Goal: Navigation & Orientation: Understand site structure

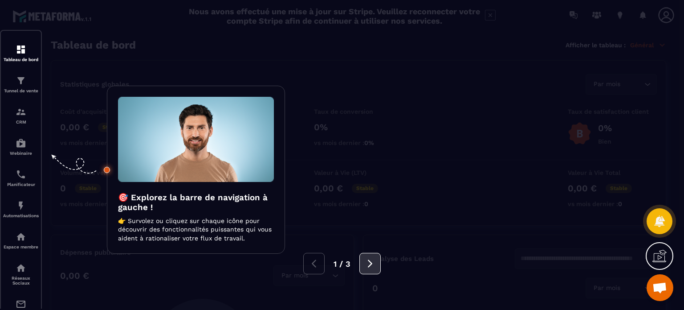
click at [365, 264] on icon at bounding box center [370, 263] width 10 height 10
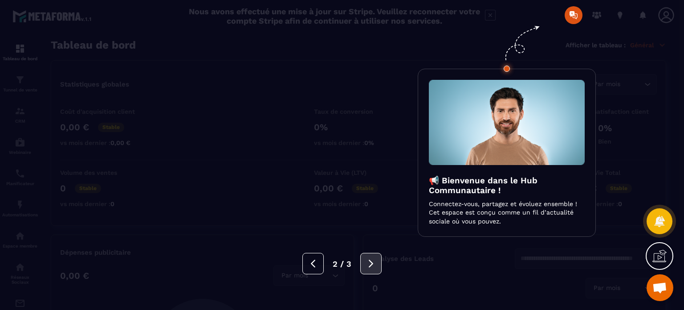
click at [365, 264] on button at bounding box center [370, 263] width 21 height 21
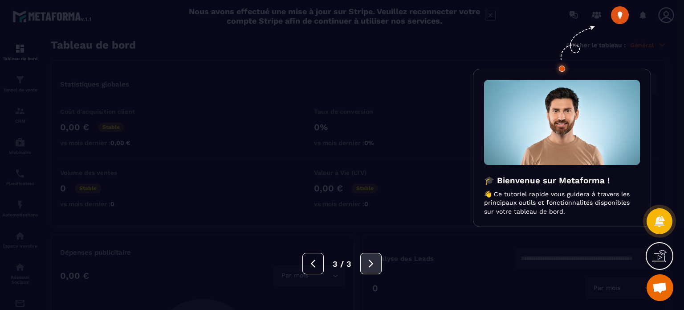
click at [365, 264] on button at bounding box center [370, 263] width 21 height 21
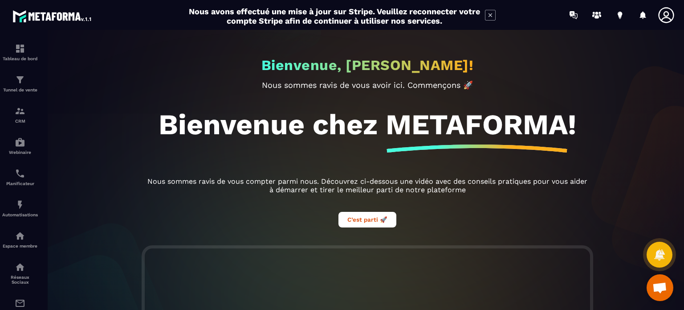
click at [488, 13] on icon at bounding box center [490, 15] width 11 height 11
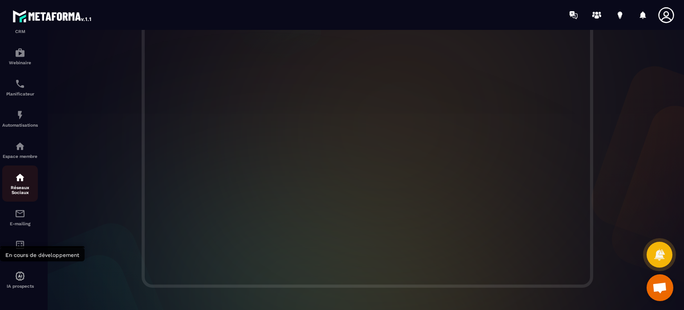
scroll to position [94, 0]
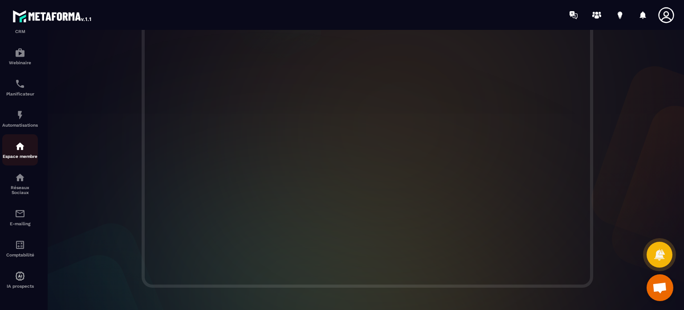
click at [17, 145] on img at bounding box center [20, 146] width 11 height 11
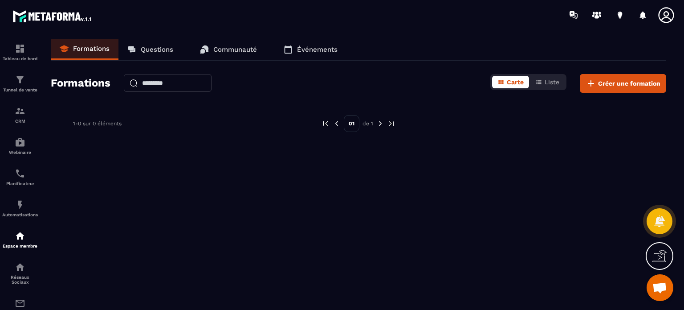
click at [170, 48] on p "Questions" at bounding box center [157, 49] width 33 height 8
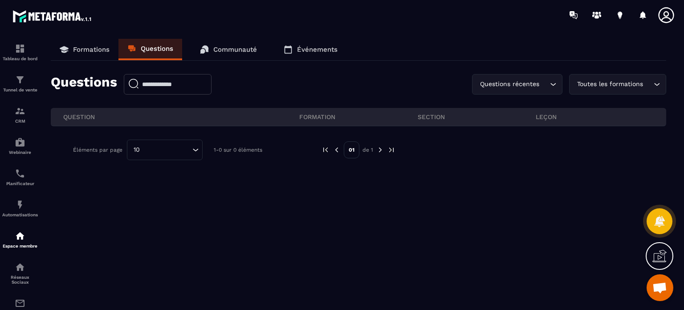
click at [231, 46] on p "Communauté" at bounding box center [235, 49] width 44 height 8
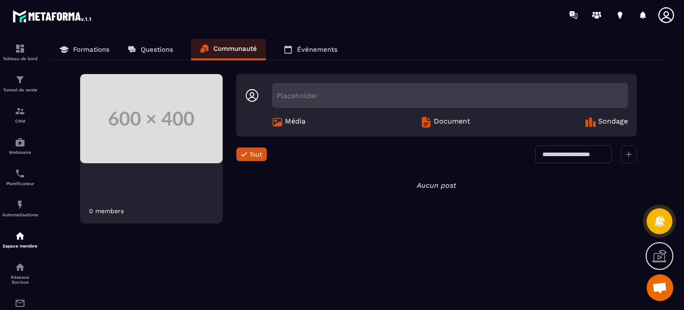
click at [301, 51] on p "Événements" at bounding box center [317, 49] width 41 height 8
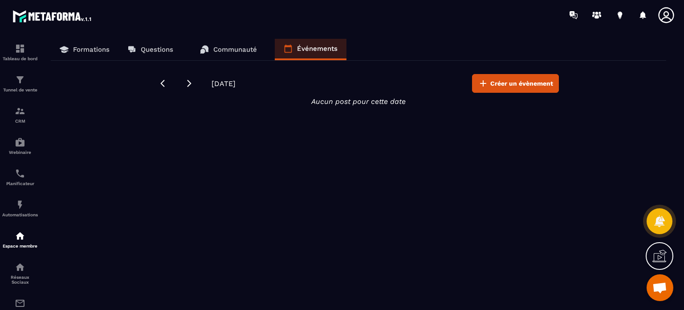
click at [80, 53] on p "Formations" at bounding box center [91, 49] width 37 height 8
